Goal: Task Accomplishment & Management: Manage account settings

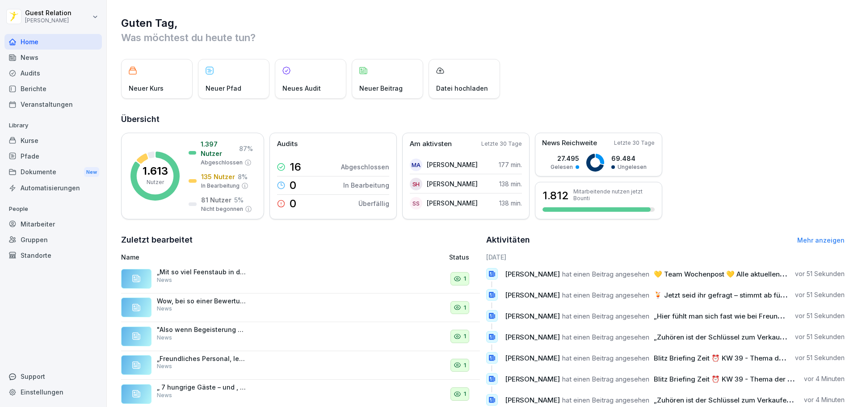
click at [167, 81] on div "Neuer Kurs" at bounding box center [156, 79] width 71 height 40
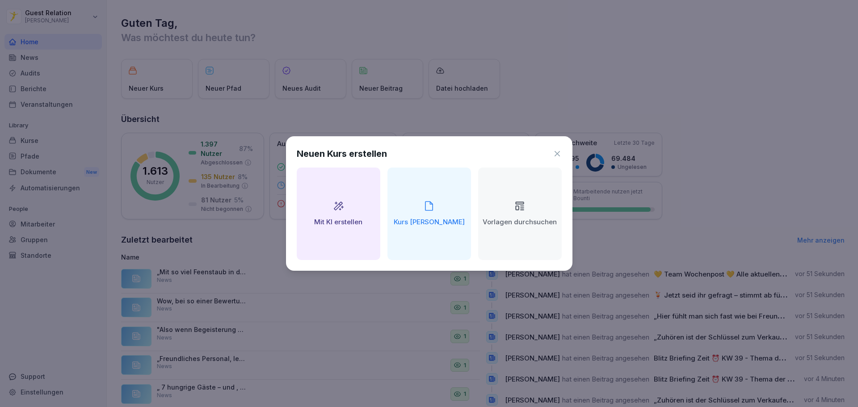
click at [572, 143] on div "Neuen Kurs erstellen Mit KI erstellen Kurs manuell erstellen Vorlagen durchsuch…" at bounding box center [429, 203] width 286 height 135
click at [557, 151] on icon at bounding box center [557, 153] width 9 height 9
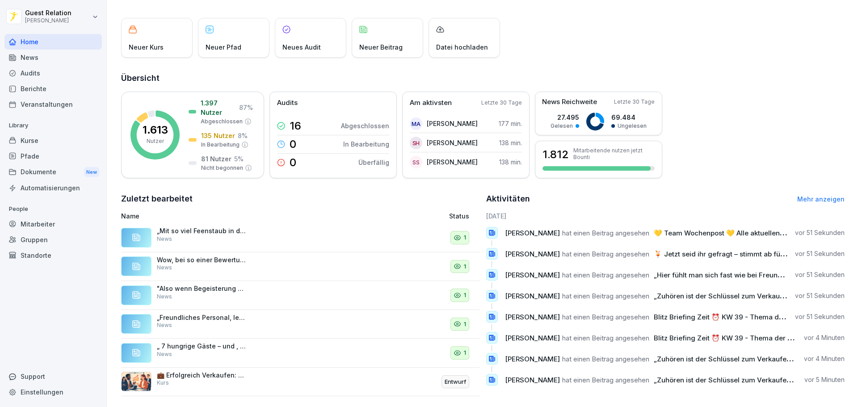
scroll to position [53, 0]
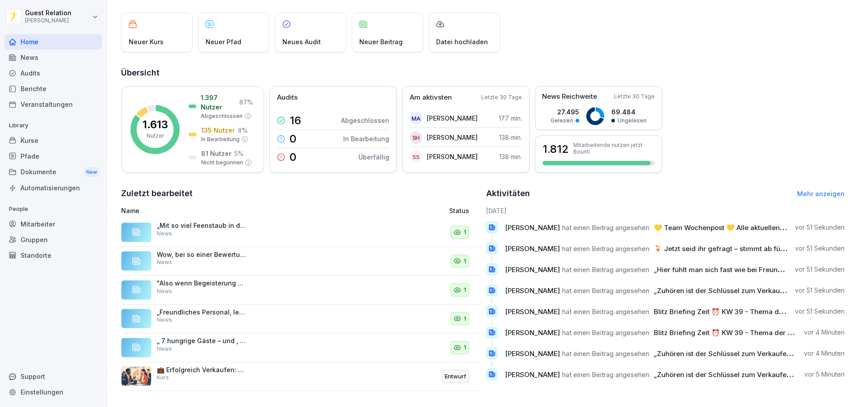
click at [464, 228] on p "1" at bounding box center [465, 232] width 2 height 9
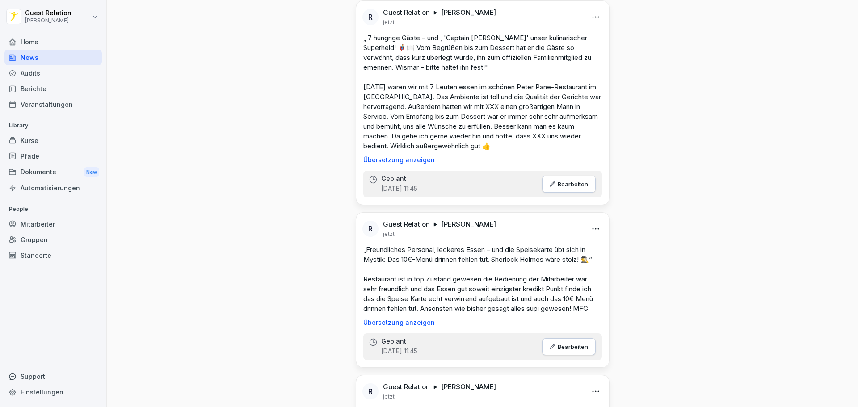
scroll to position [89, 0]
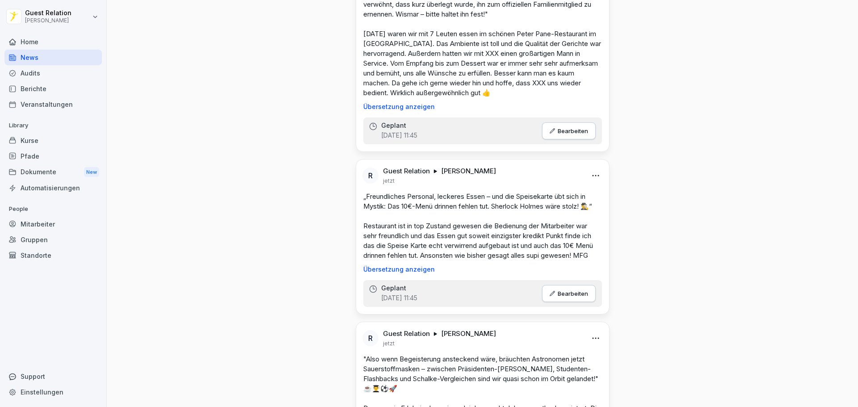
click at [76, 21] on html "Guest Relation [PERSON_NAME] Home News Audits Berichte Veranstaltungen Library …" at bounding box center [429, 203] width 858 height 407
click at [31, 48] on div "Abmelden" at bounding box center [57, 56] width 88 height 17
